Goal: Check status

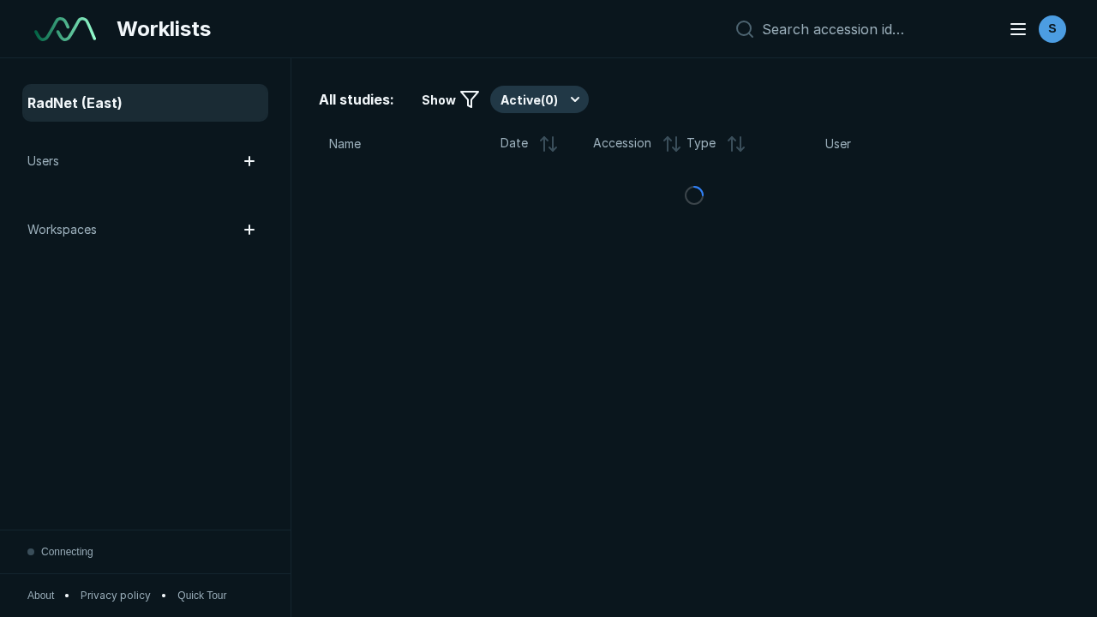
scroll to position [4680, 7138]
